Goal: Find specific fact

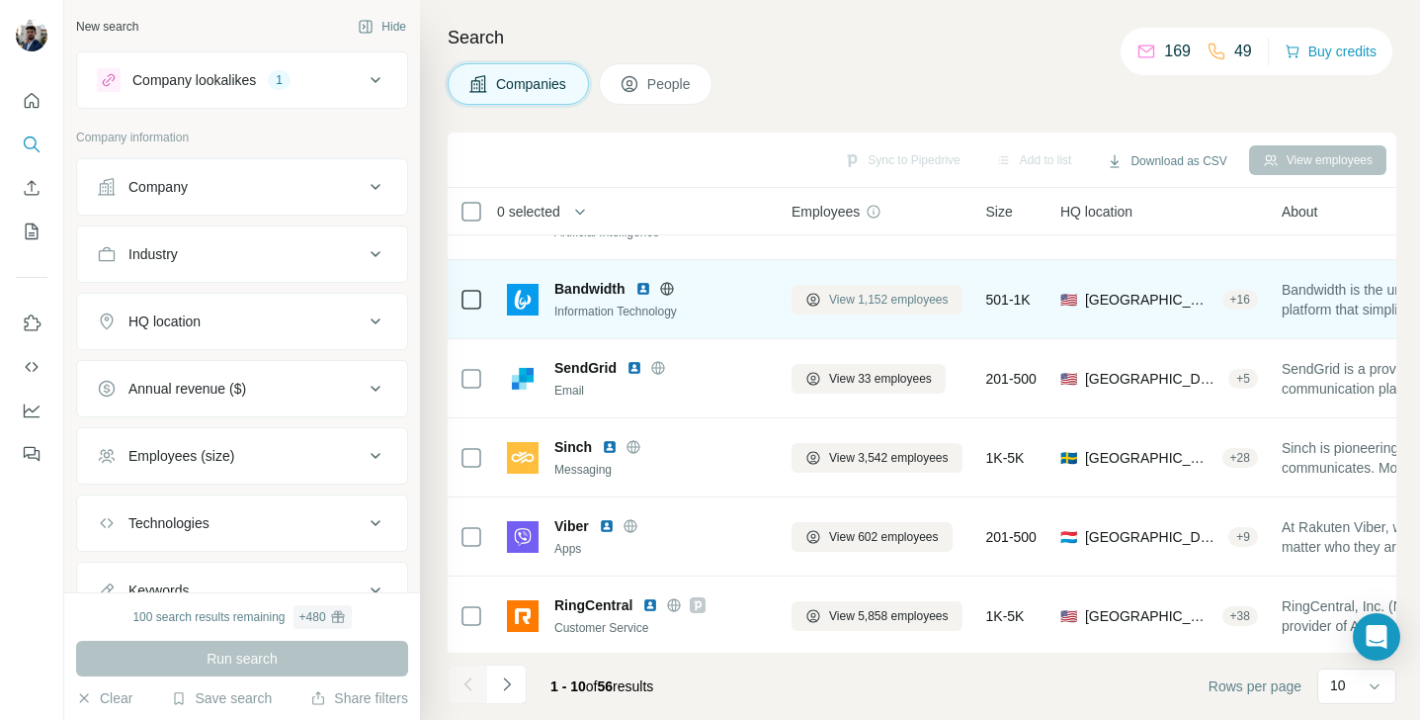
scroll to position [55, 0]
drag, startPoint x: 623, startPoint y: 289, endPoint x: 558, endPoint y: 289, distance: 65.2
click at [558, 289] on span "Bandwidth" at bounding box center [590, 288] width 71 height 20
copy span "Bandwidth"
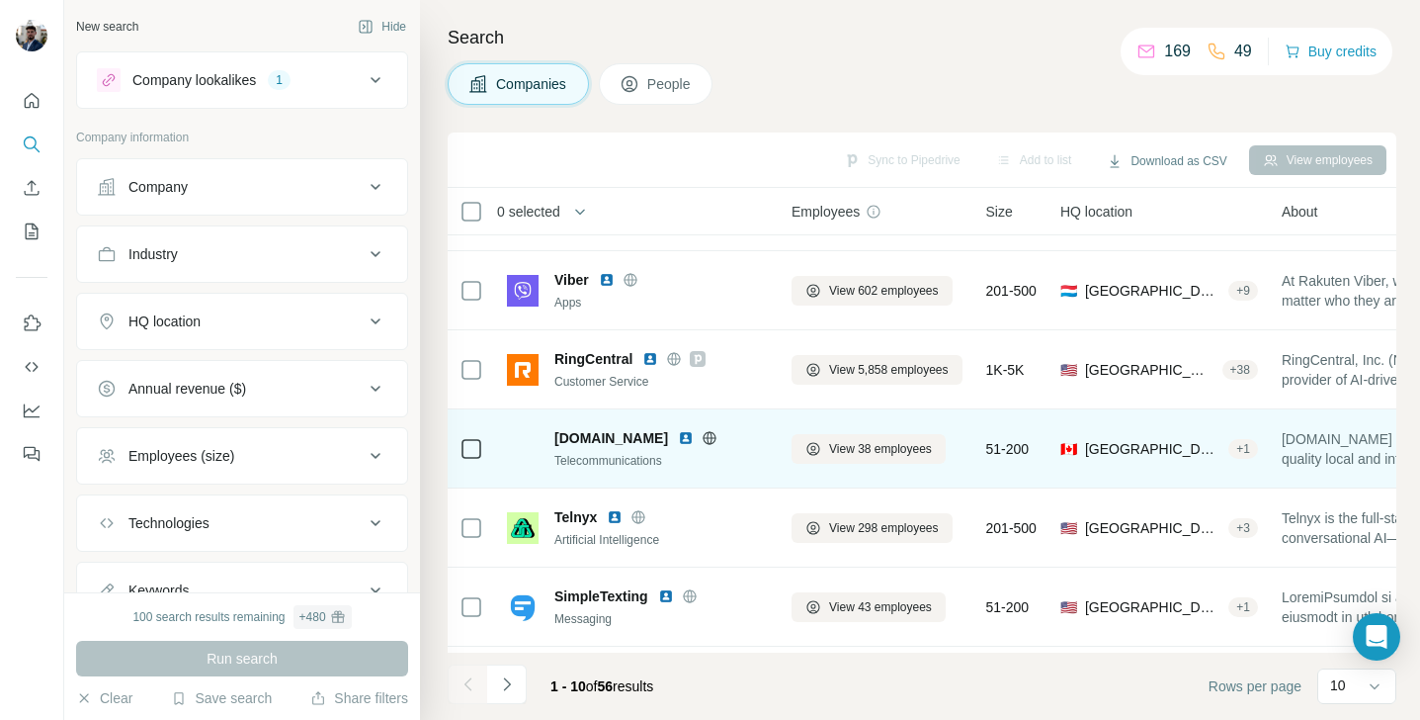
scroll to position [299, 0]
